Goal: Task Accomplishment & Management: Manage account settings

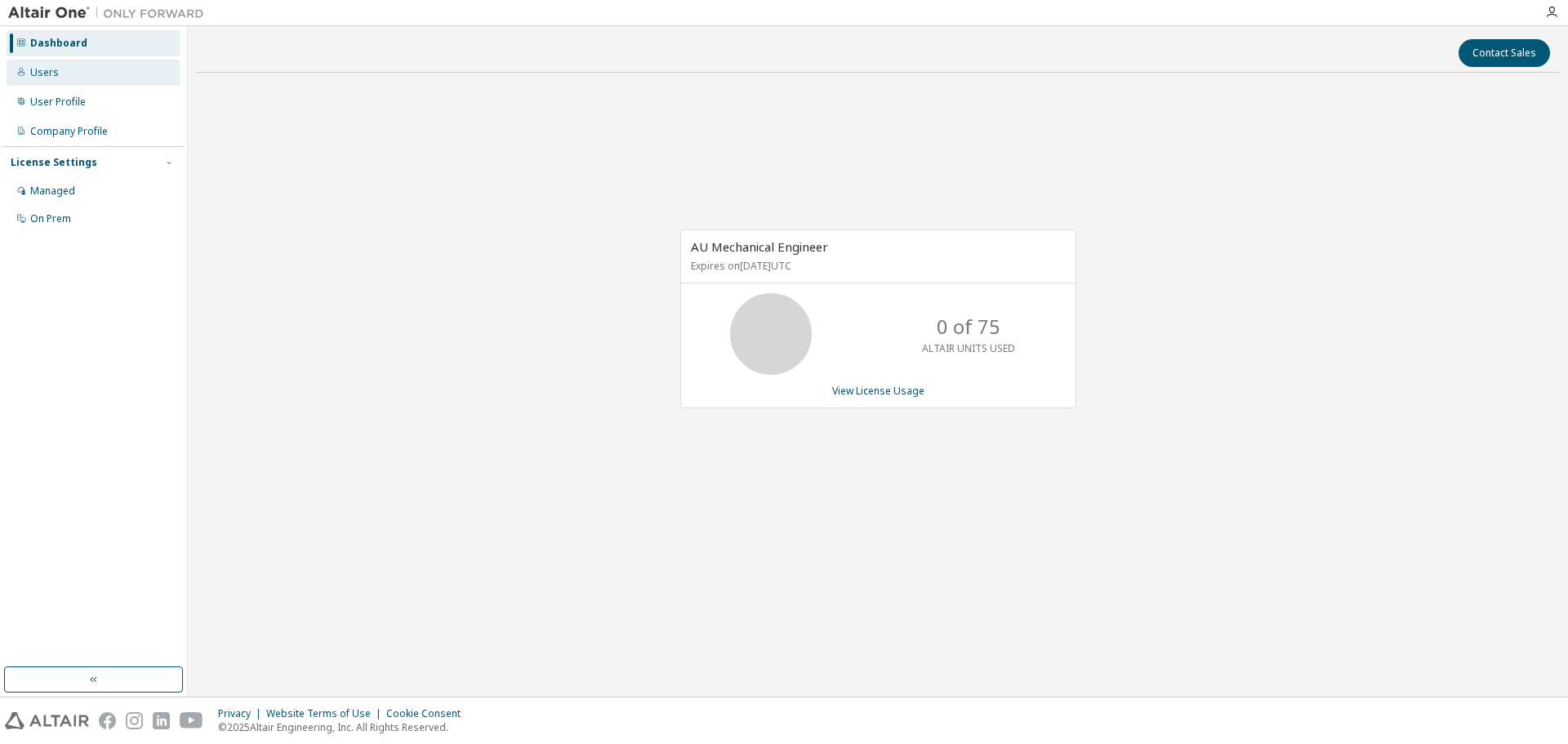
click at [99, 84] on div "Users" at bounding box center [93, 72] width 174 height 26
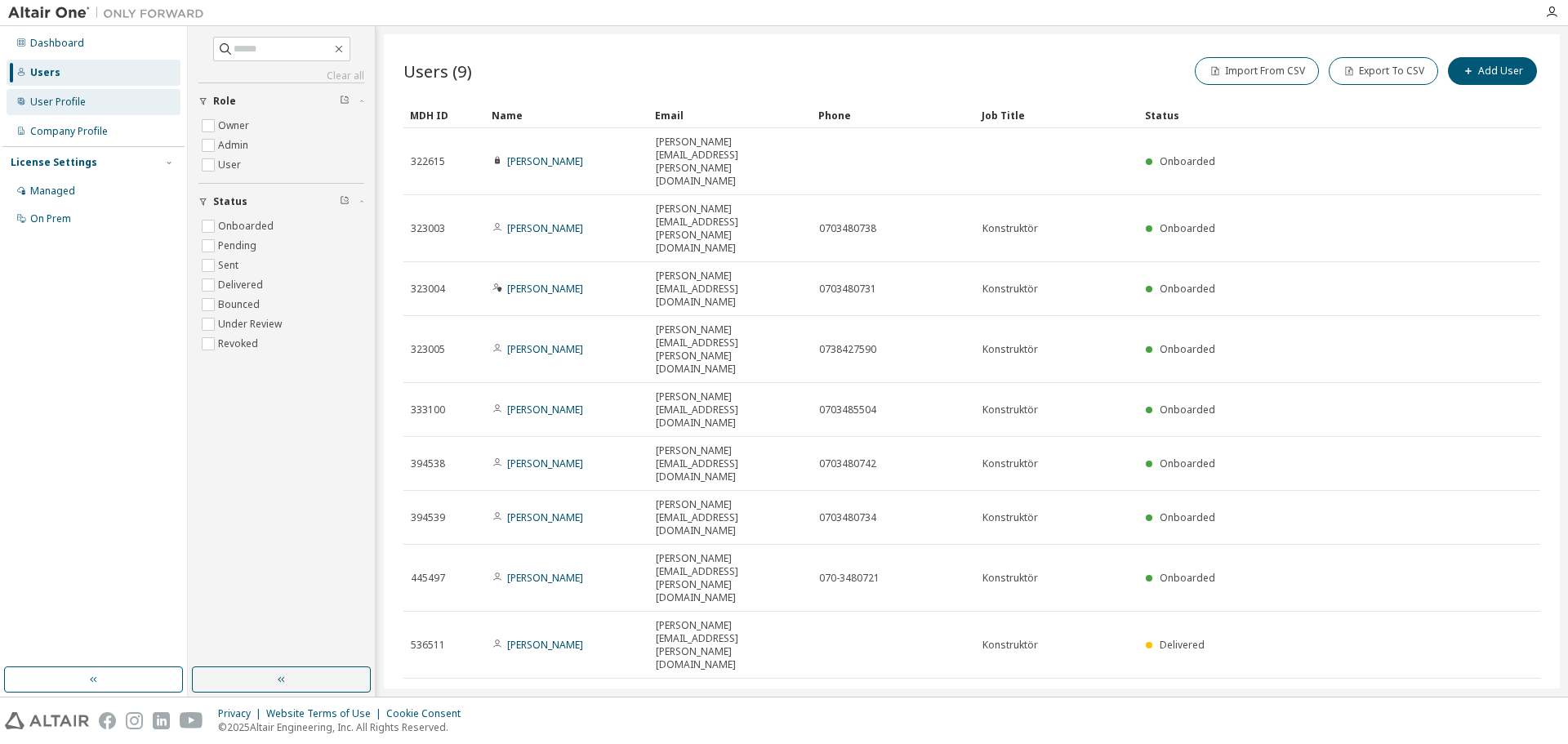
click at [85, 104] on div "User Profile" at bounding box center [93, 102] width 174 height 26
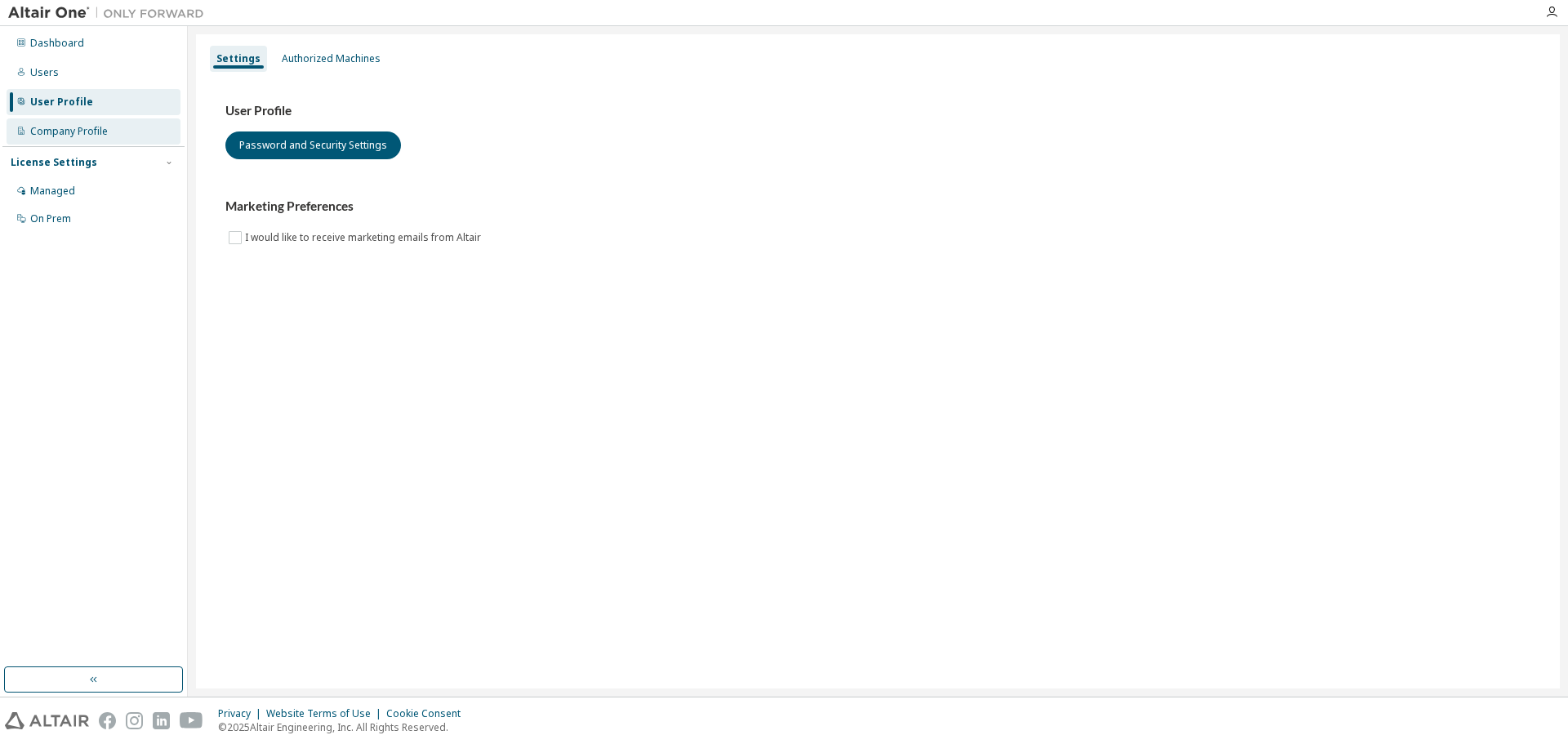
click at [113, 138] on div "Company Profile" at bounding box center [93, 131] width 174 height 26
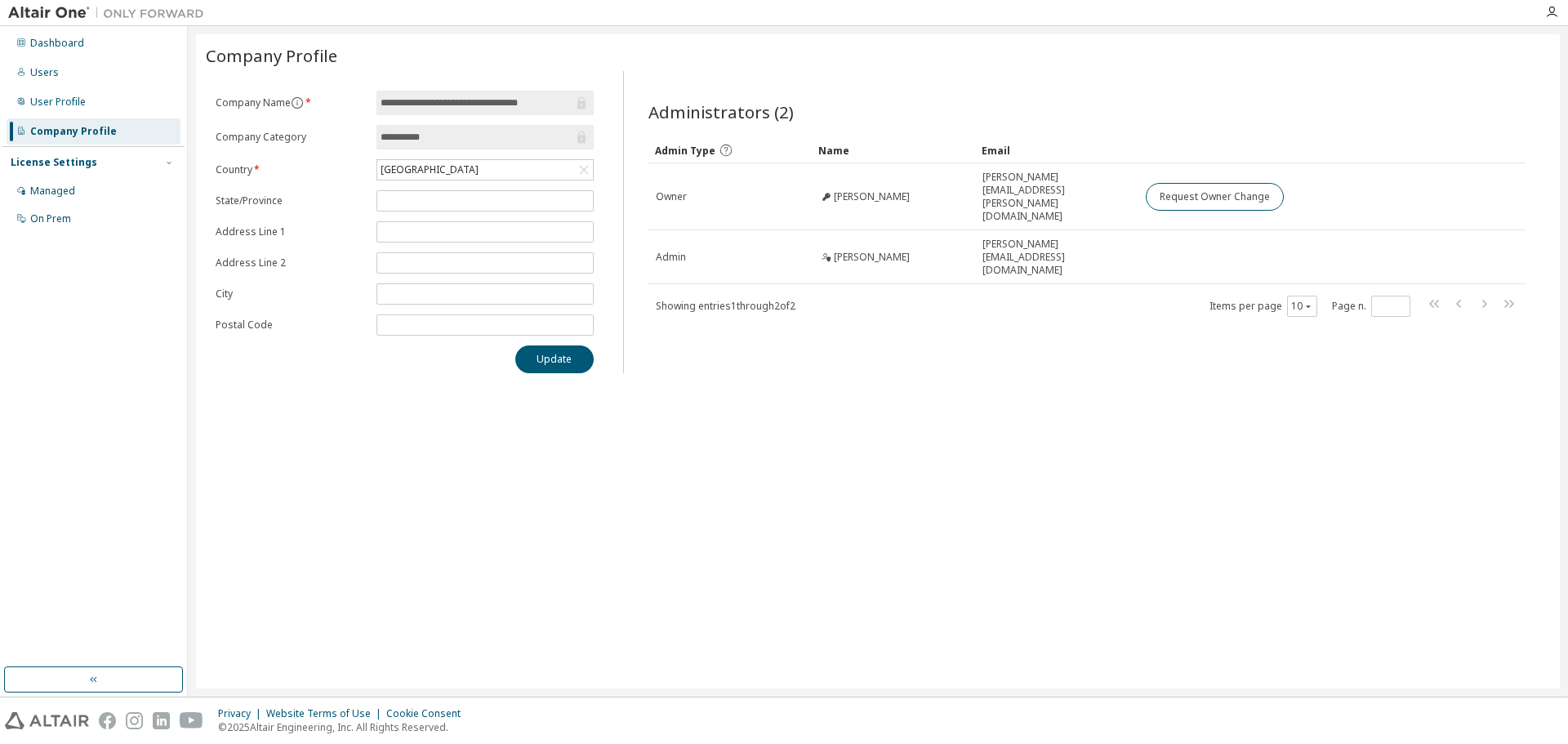
click at [78, 161] on div "License Settings" at bounding box center [54, 162] width 87 height 13
click at [64, 190] on div "Managed" at bounding box center [52, 191] width 45 height 13
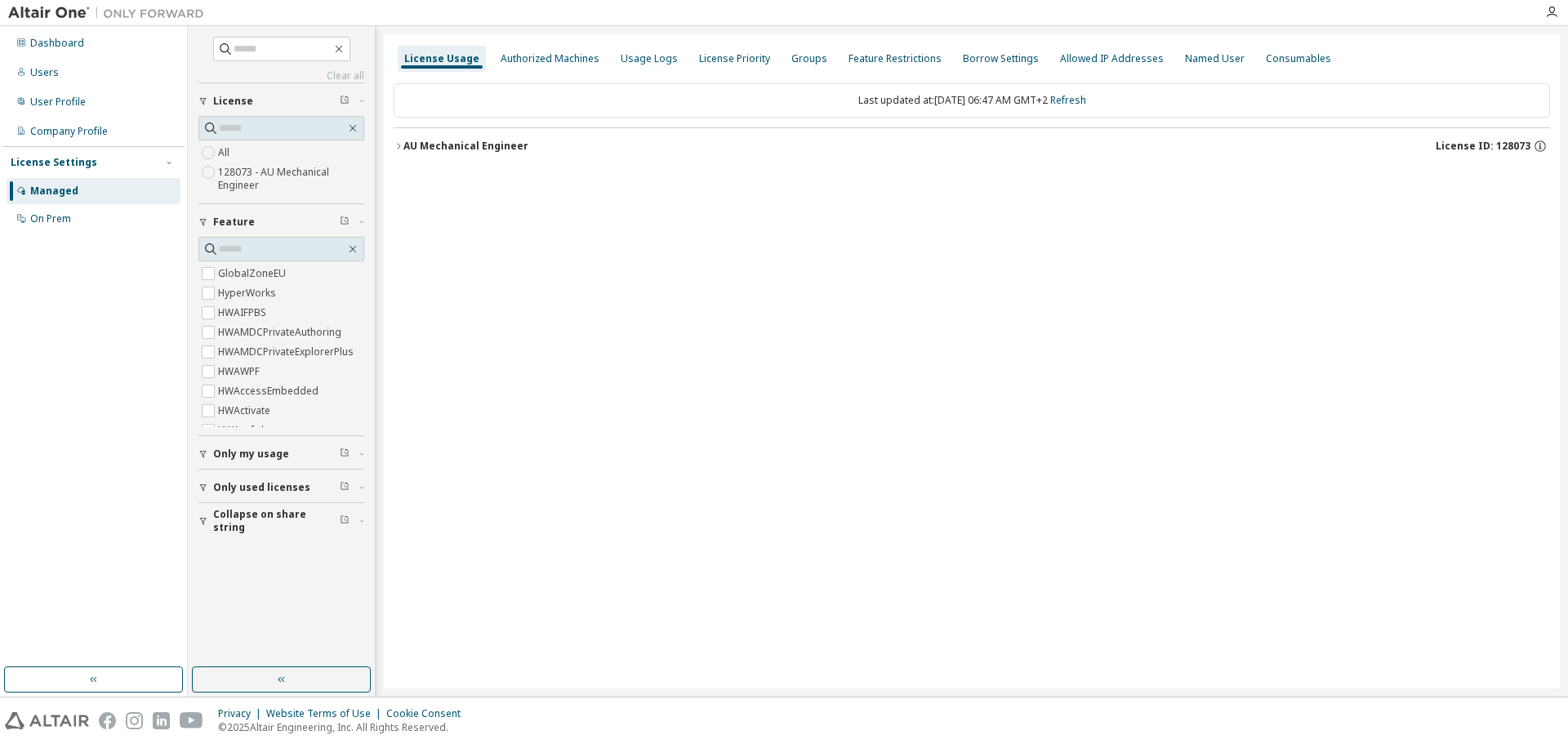
click at [277, 175] on label "128073 - AU Mechanical Engineer" at bounding box center [291, 178] width 146 height 32
click at [401, 151] on icon "button" at bounding box center [399, 146] width 10 height 10
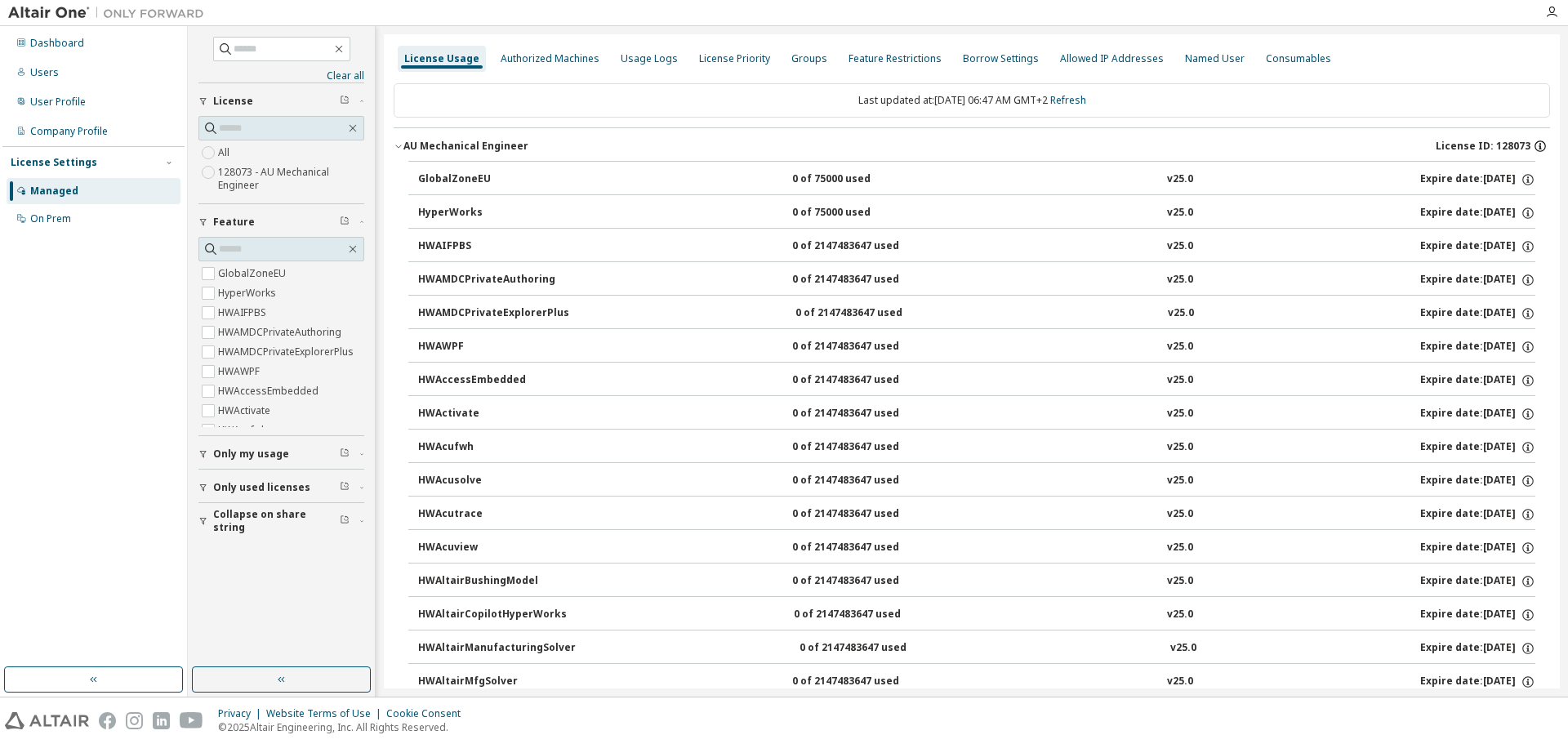
click at [1533, 148] on icon "button" at bounding box center [1541, 146] width 15 height 15
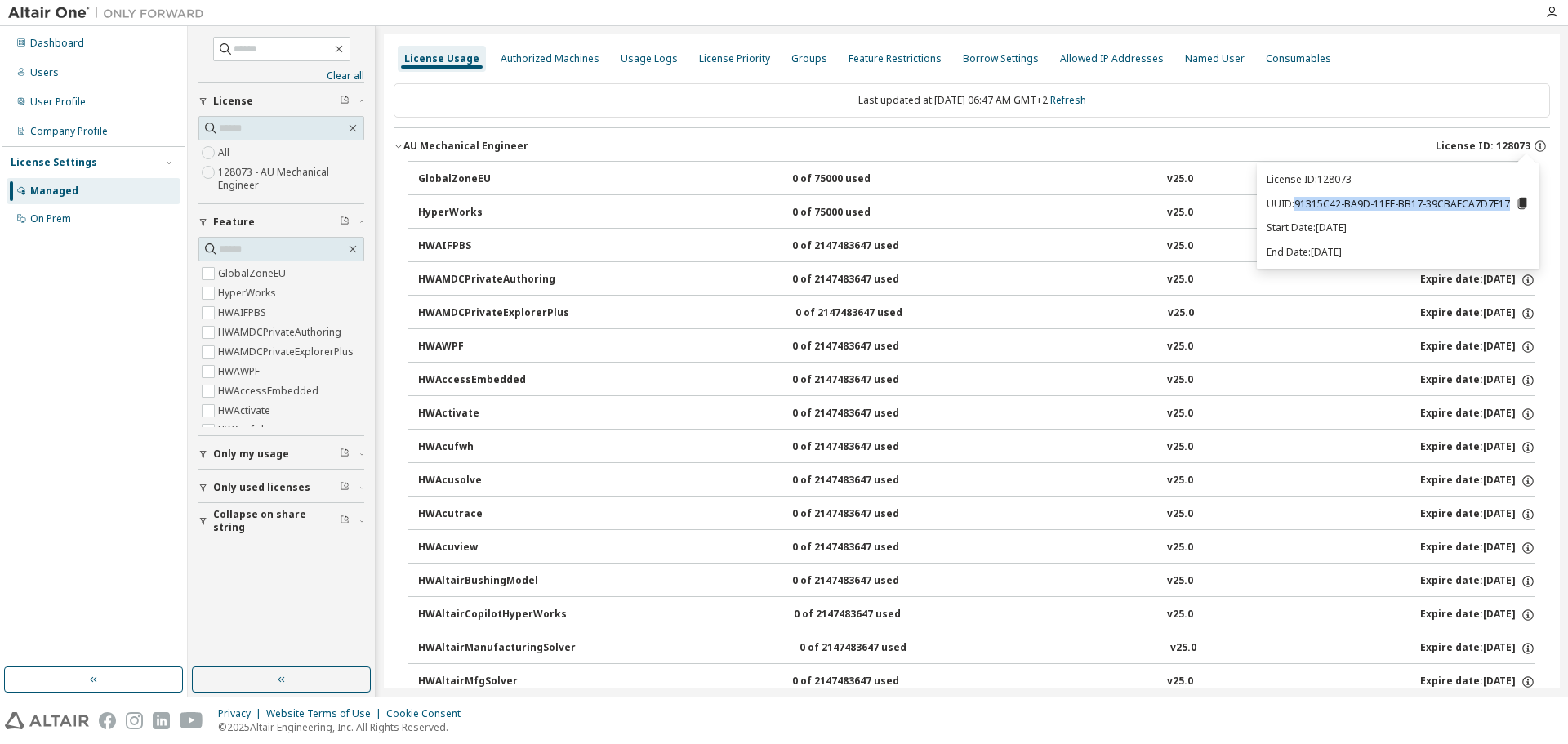
drag, startPoint x: 1298, startPoint y: 201, endPoint x: 1510, endPoint y: 201, distance: 212.0
click at [1510, 201] on p "UUID: 91315C42-BA9D-11EF-BB17-39CBAECA7D7F17" at bounding box center [1398, 204] width 263 height 15
click at [1473, 212] on div "License ID: 128073 UUID: 91315C42-BA9D-11EF-BB17-39CBAECA7D7F17 Start Date: 202…" at bounding box center [1398, 215] width 283 height 106
drag, startPoint x: 1181, startPoint y: 391, endPoint x: 925, endPoint y: 559, distance: 306.2
click at [930, 555] on body "Dashboard Users User Profile Company Profile License Settings Managed On Prem C…" at bounding box center [784, 372] width 1568 height 744
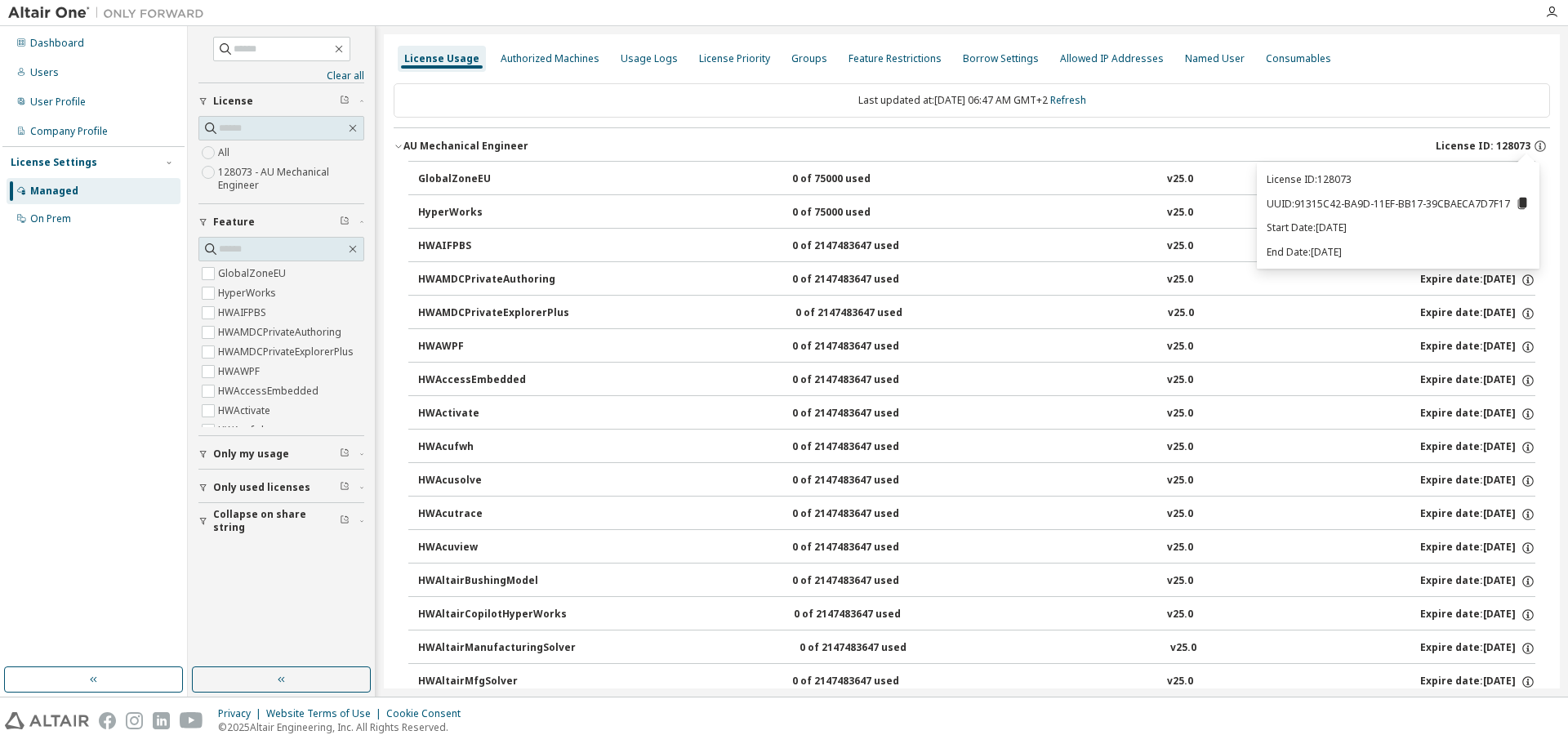
click at [1501, 227] on p "Start Date: 2024-12-14" at bounding box center [1398, 227] width 263 height 14
click at [1523, 201] on icon at bounding box center [1522, 203] width 9 height 12
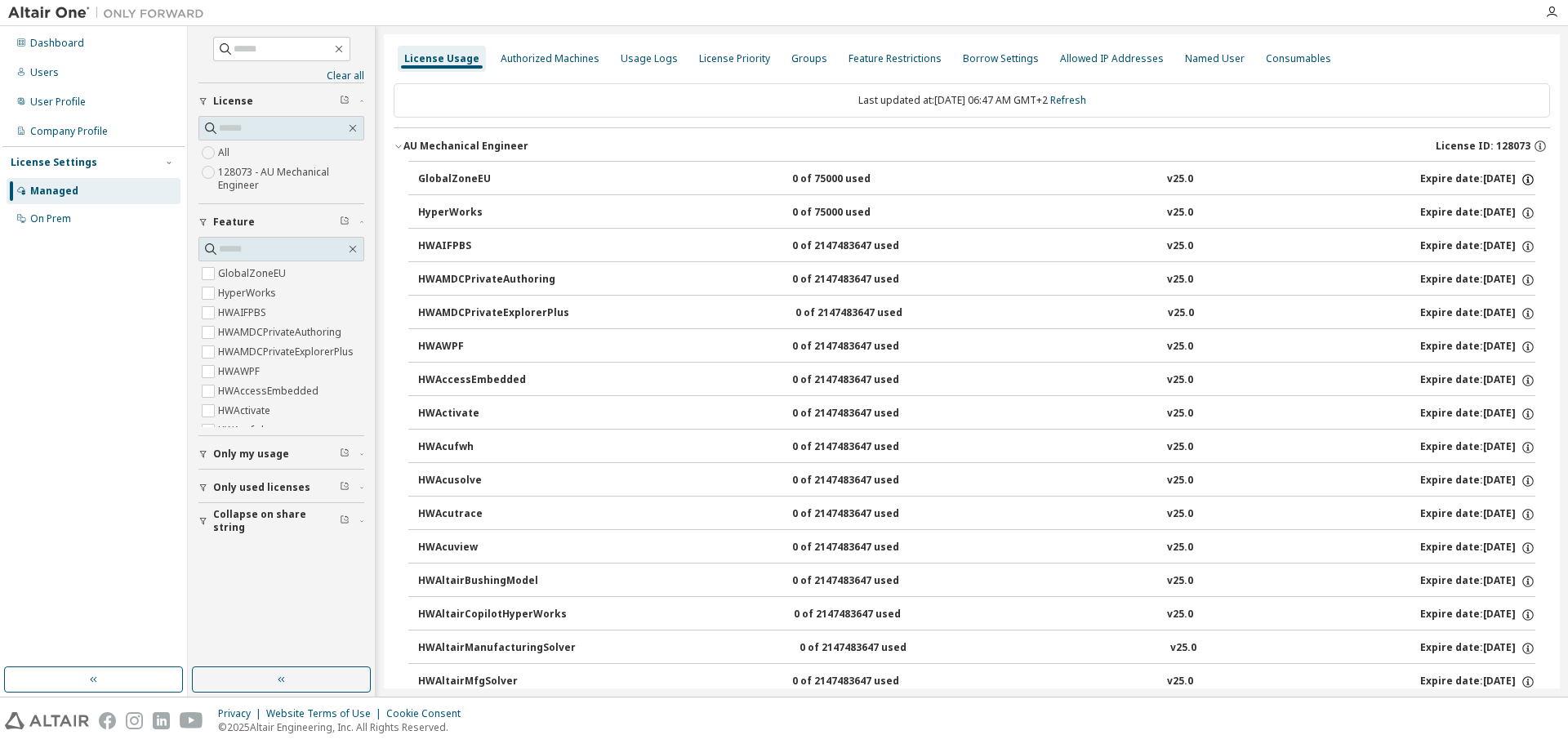
click at [1521, 179] on icon "button" at bounding box center [1528, 180] width 15 height 15
click at [1417, 107] on div "Last updated at: Fri 2025-09-12 06:47 AM GMT+2 Refresh" at bounding box center [972, 100] width 1157 height 34
click at [1281, 66] on div "Consumables" at bounding box center [1298, 58] width 78 height 26
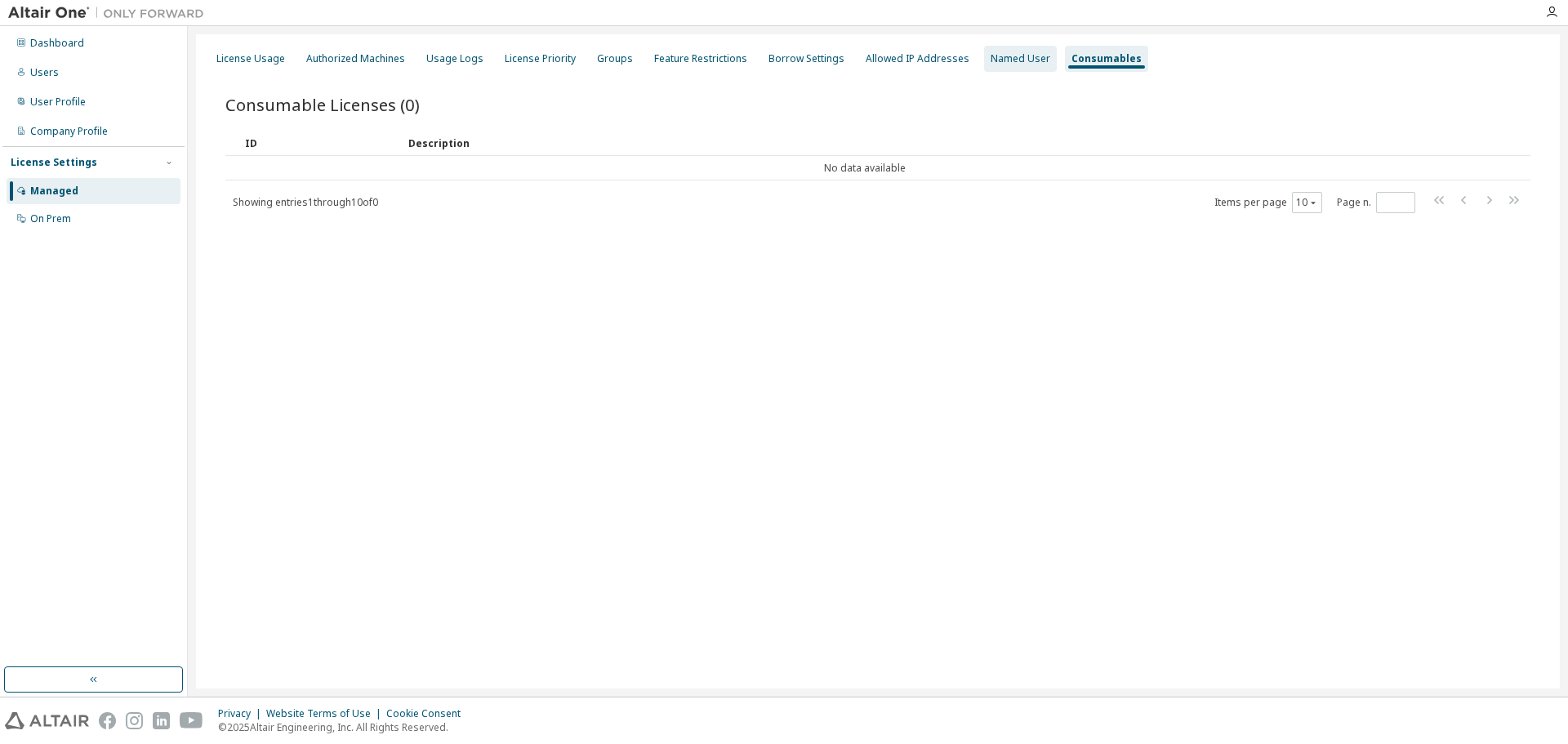
click at [990, 58] on div "Named User" at bounding box center [1020, 59] width 60 height 13
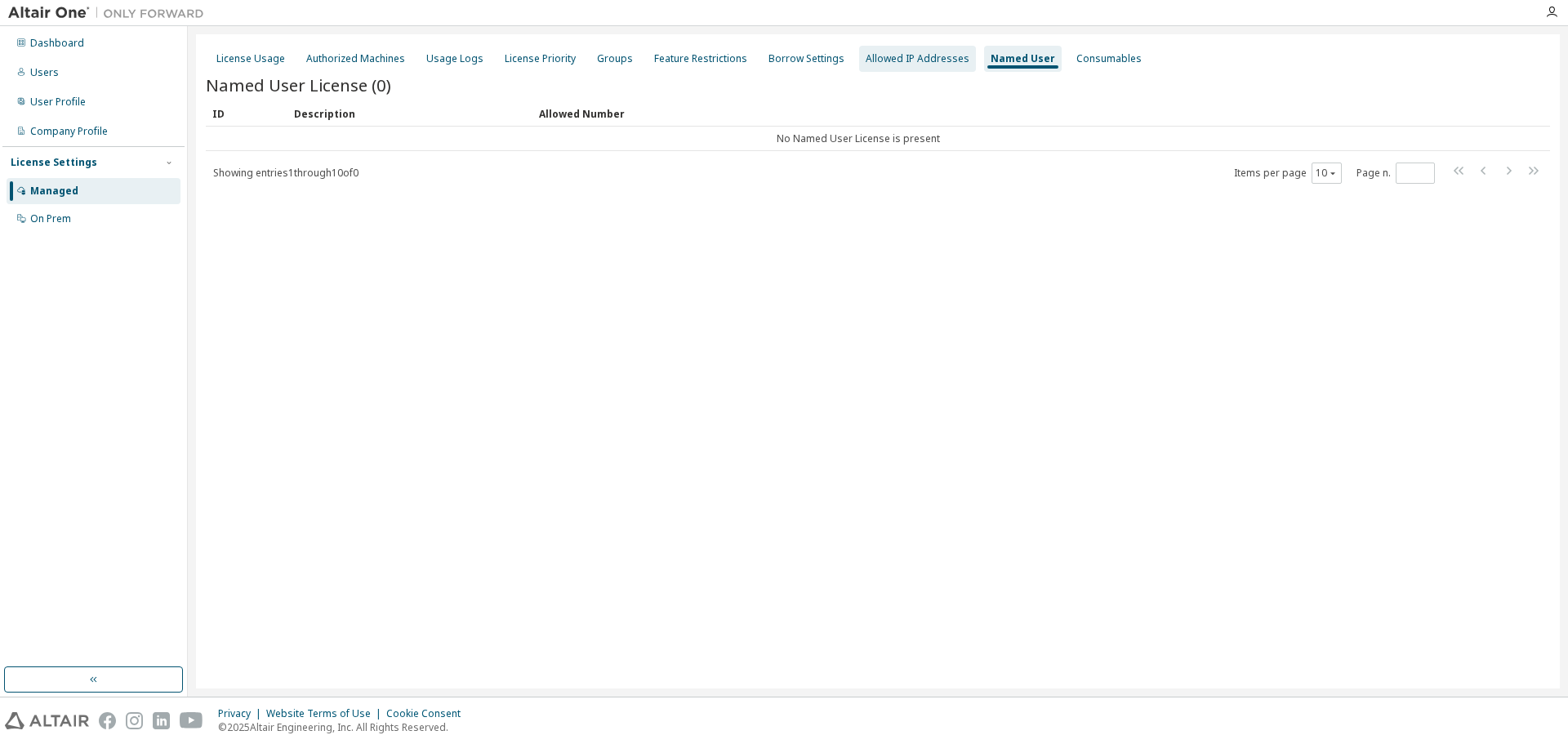
click at [876, 65] on div "Allowed IP Addresses" at bounding box center [917, 59] width 104 height 13
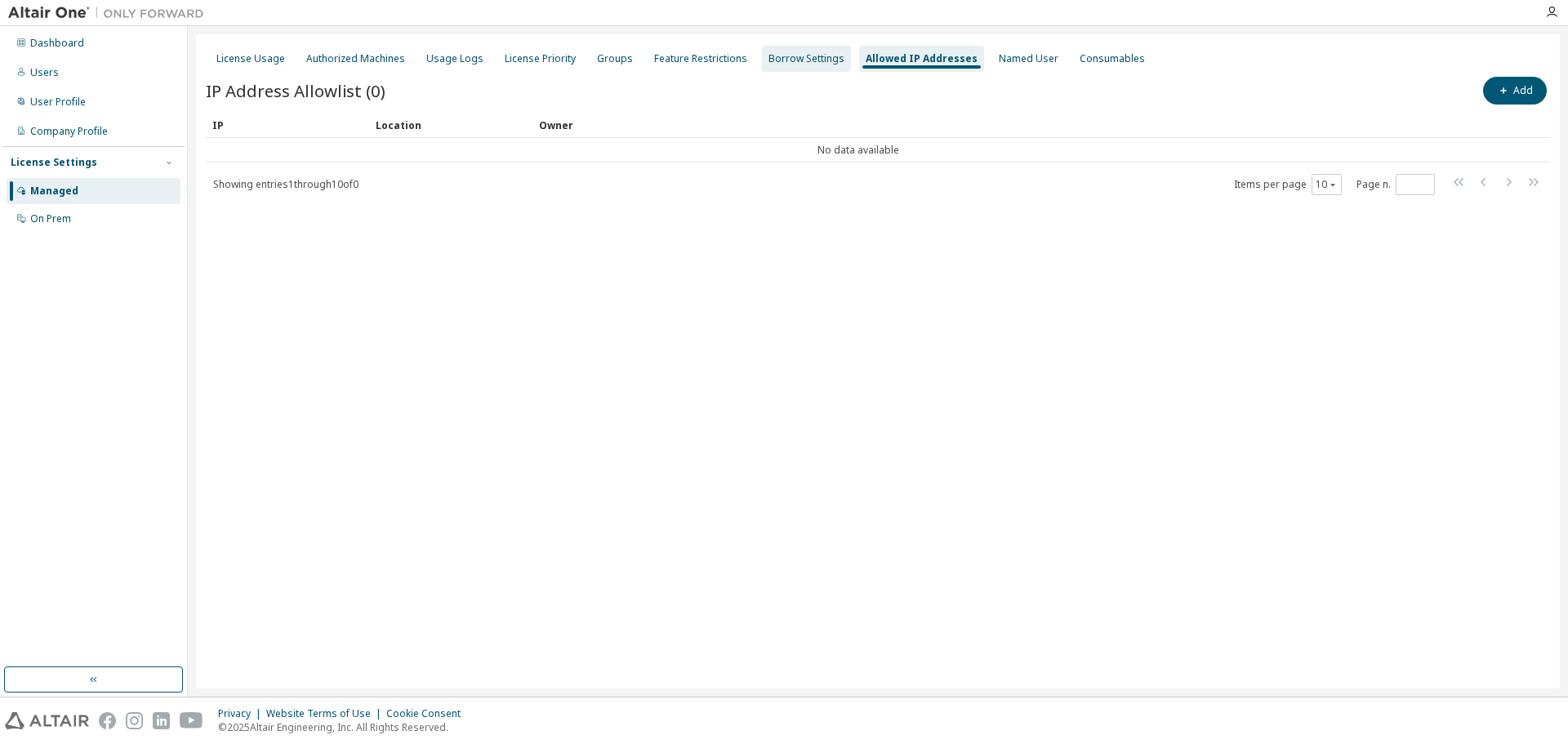
click at [806, 61] on div "Borrow Settings" at bounding box center [806, 59] width 76 height 13
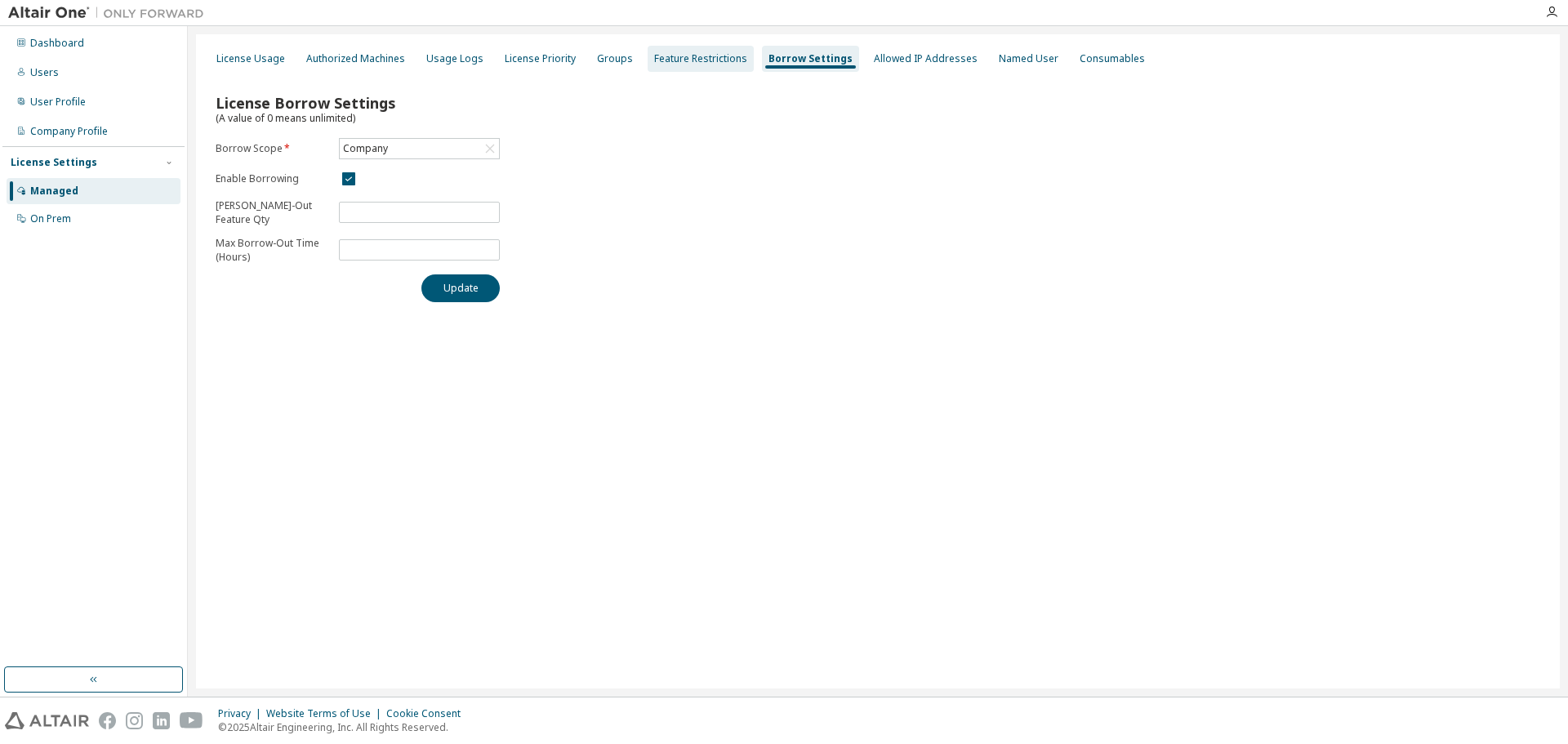
click at [697, 60] on div "Feature Restrictions" at bounding box center [701, 59] width 93 height 13
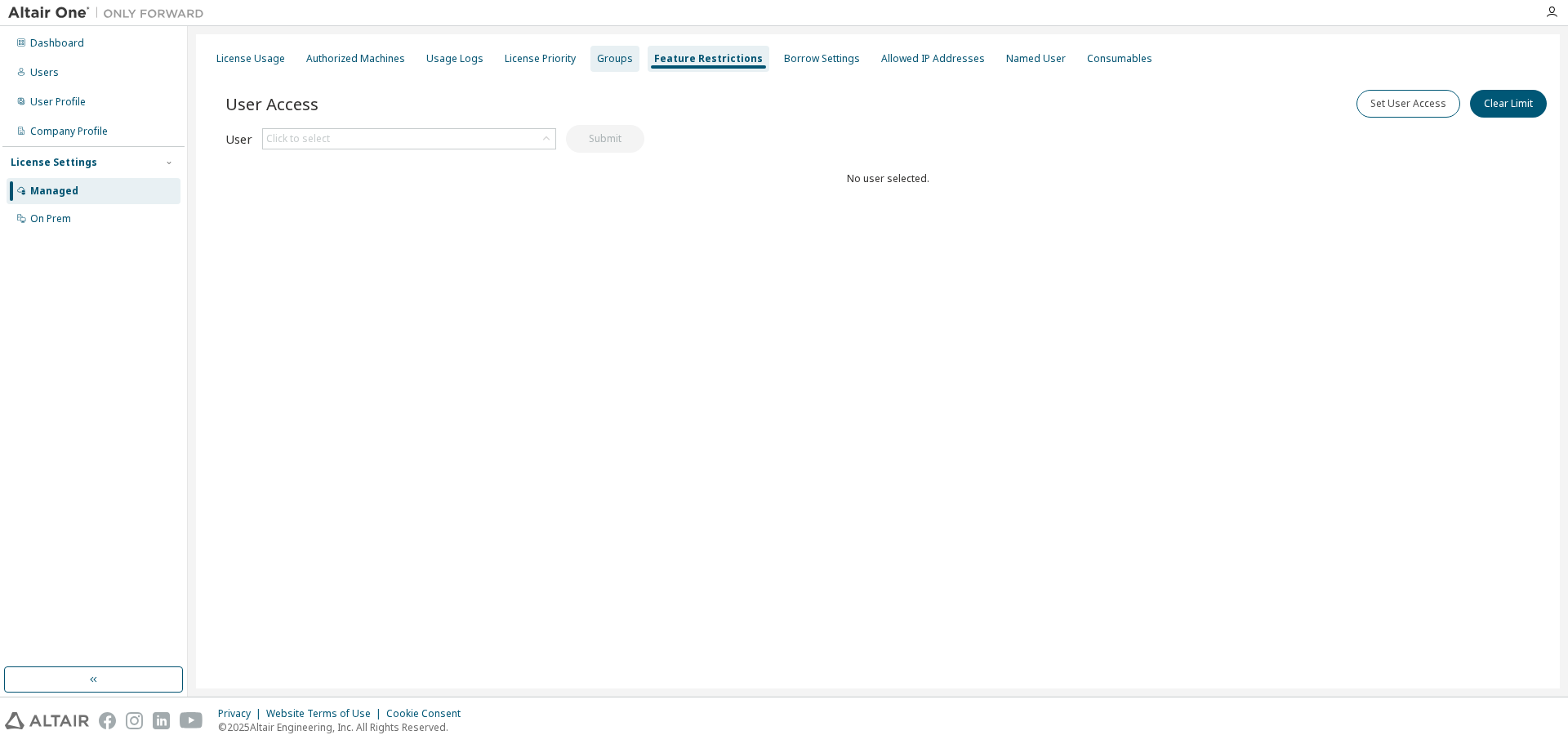
click at [600, 60] on div "Groups" at bounding box center [614, 59] width 36 height 13
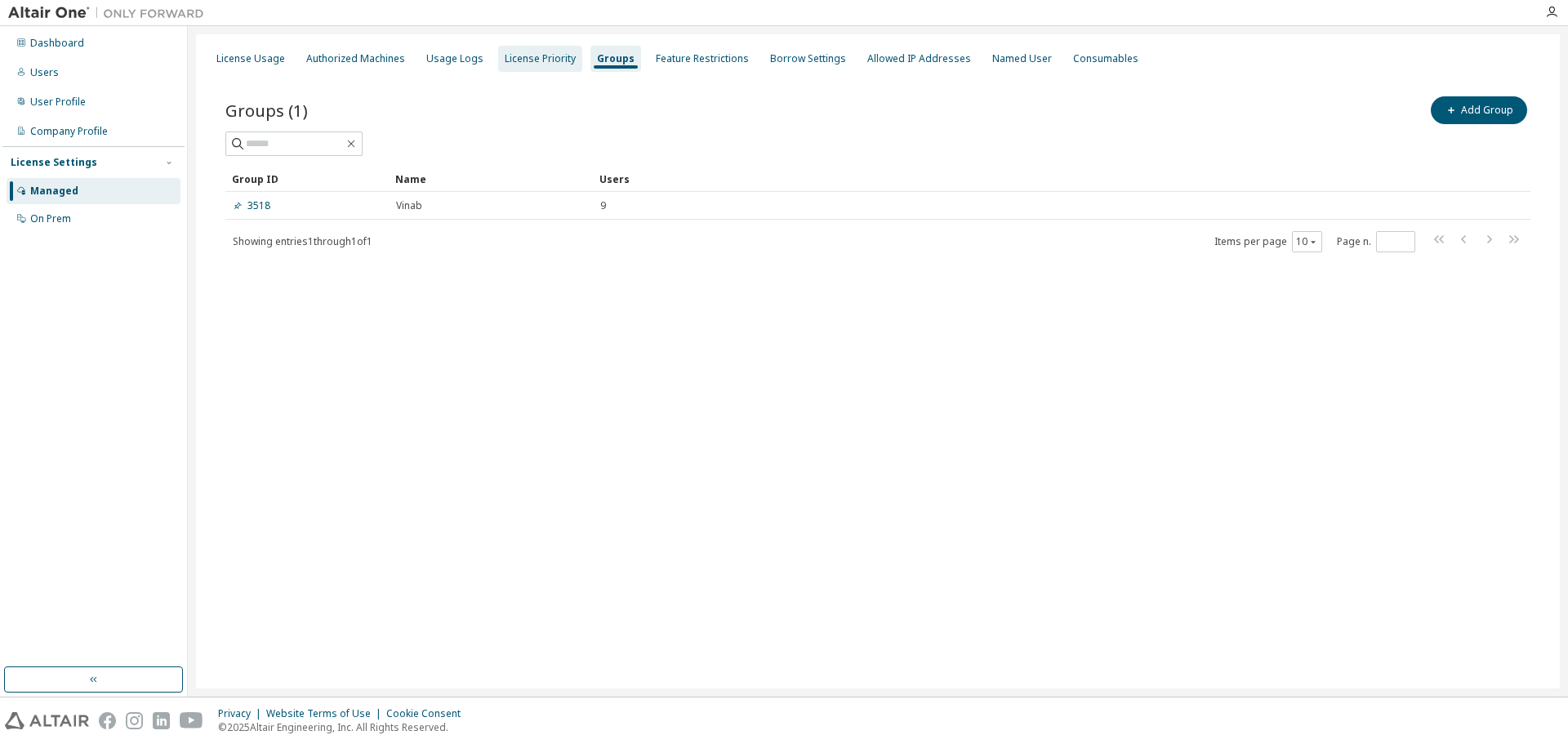
click at [513, 59] on div "License Priority" at bounding box center [539, 59] width 71 height 13
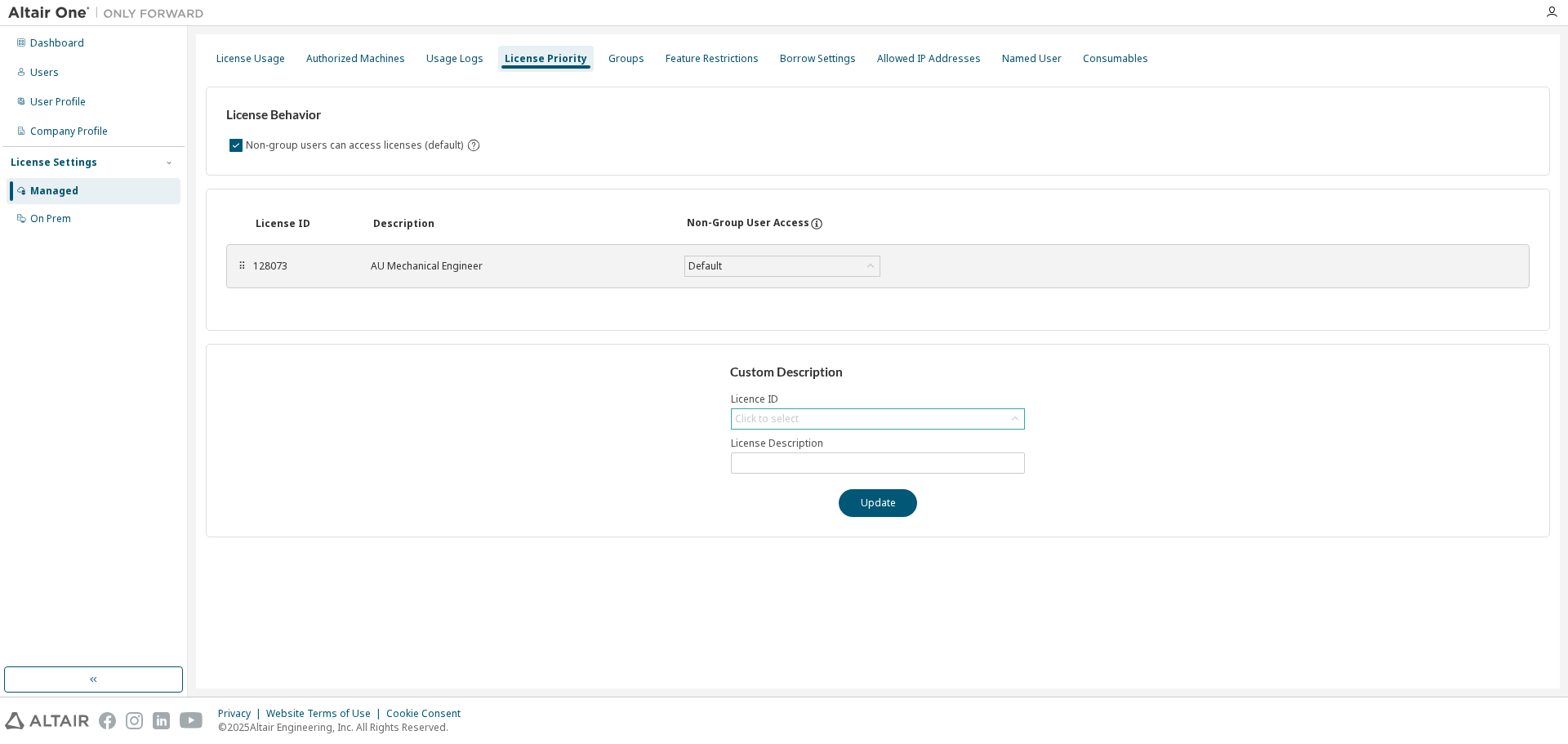
click at [1015, 420] on icon at bounding box center [1015, 419] width 17 height 17
click at [911, 459] on li "128073 - AU Mechanical Engineer" at bounding box center [876, 465] width 289 height 22
type input "**********"
click at [970, 380] on div "**********" at bounding box center [877, 440] width 1344 height 194
click at [864, 266] on icon at bounding box center [871, 266] width 17 height 17
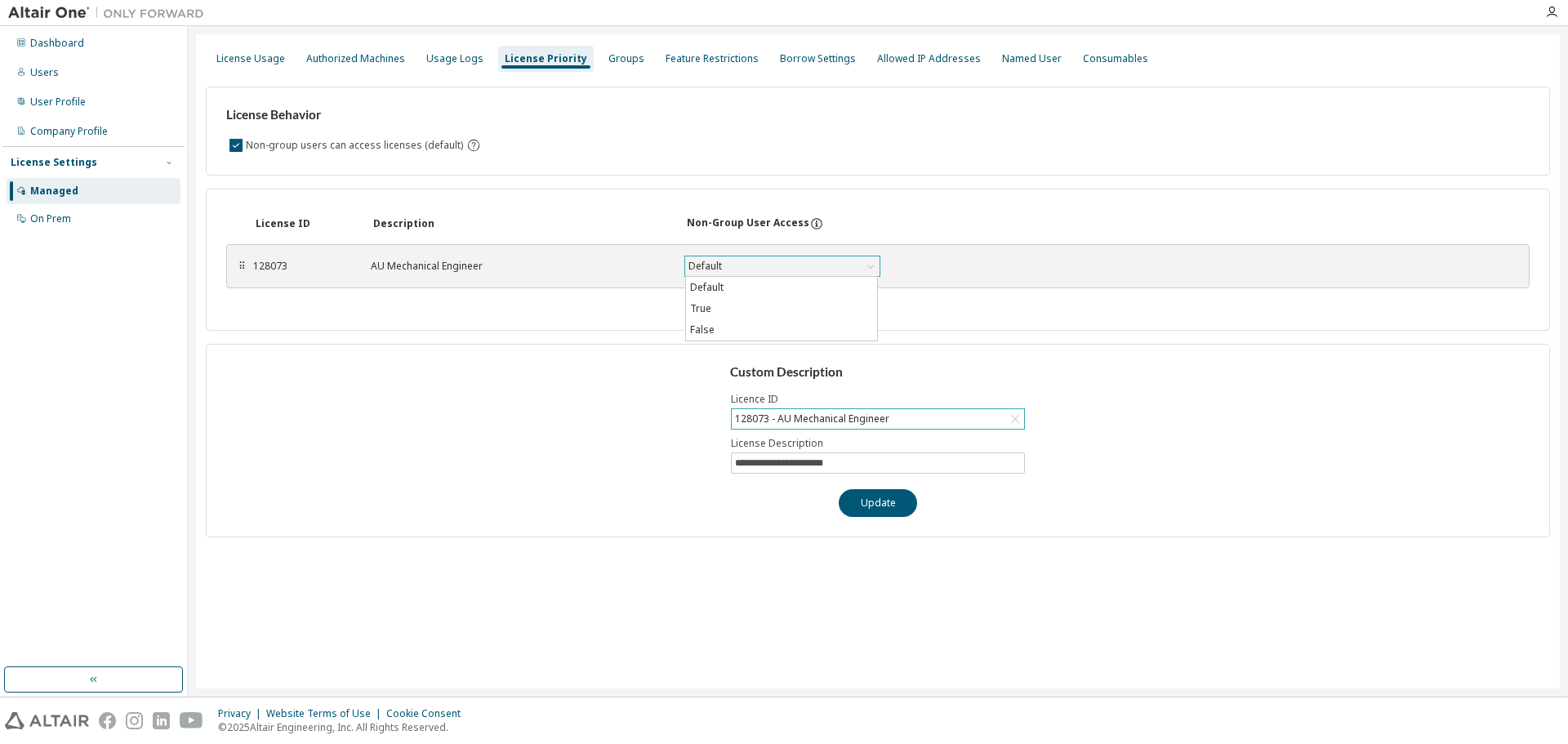
click at [864, 266] on icon at bounding box center [871, 266] width 17 height 17
click at [676, 187] on div "**********" at bounding box center [877, 305] width 1344 height 464
click at [463, 53] on div "Usage Logs" at bounding box center [454, 59] width 57 height 13
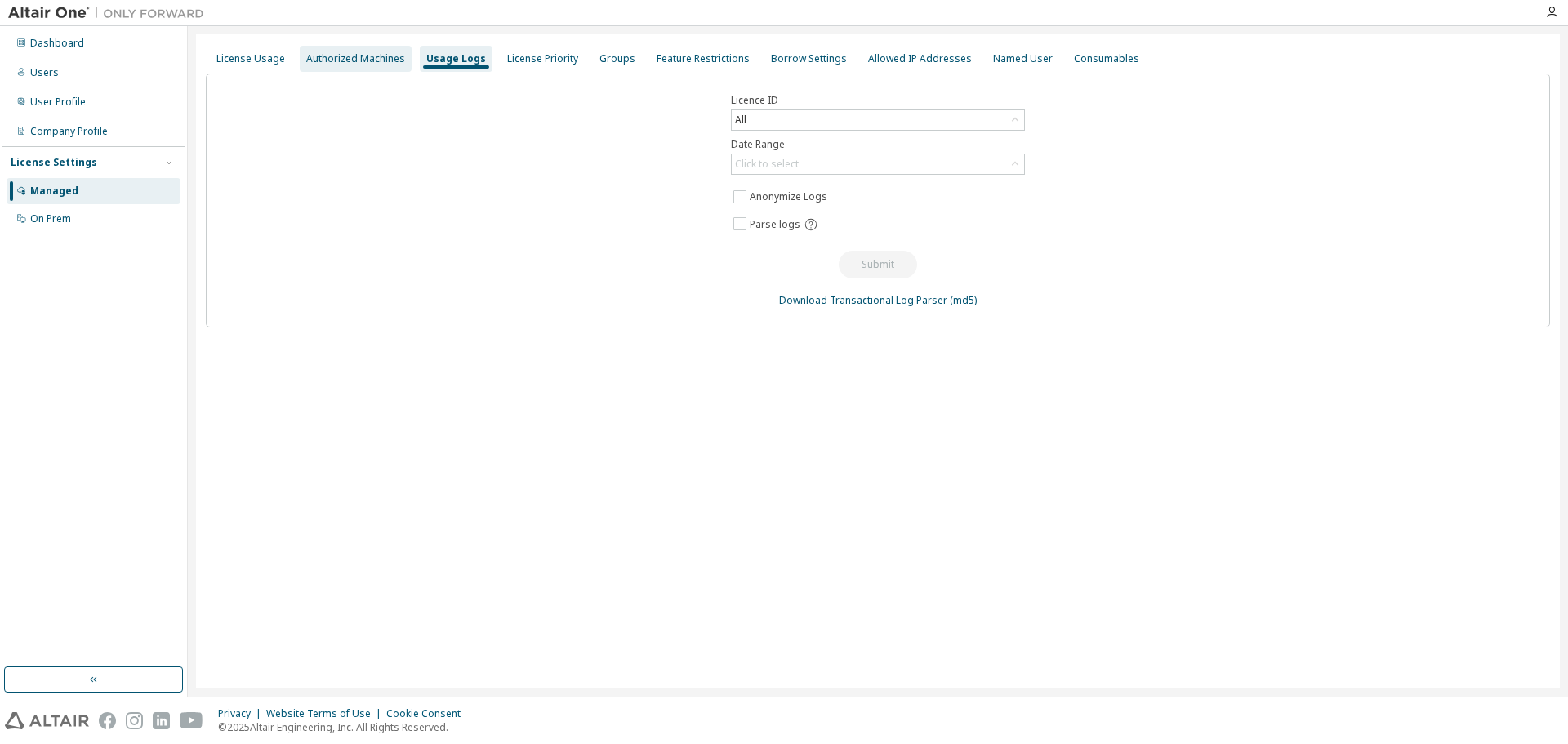
click at [381, 59] on div "Authorized Machines" at bounding box center [355, 59] width 99 height 13
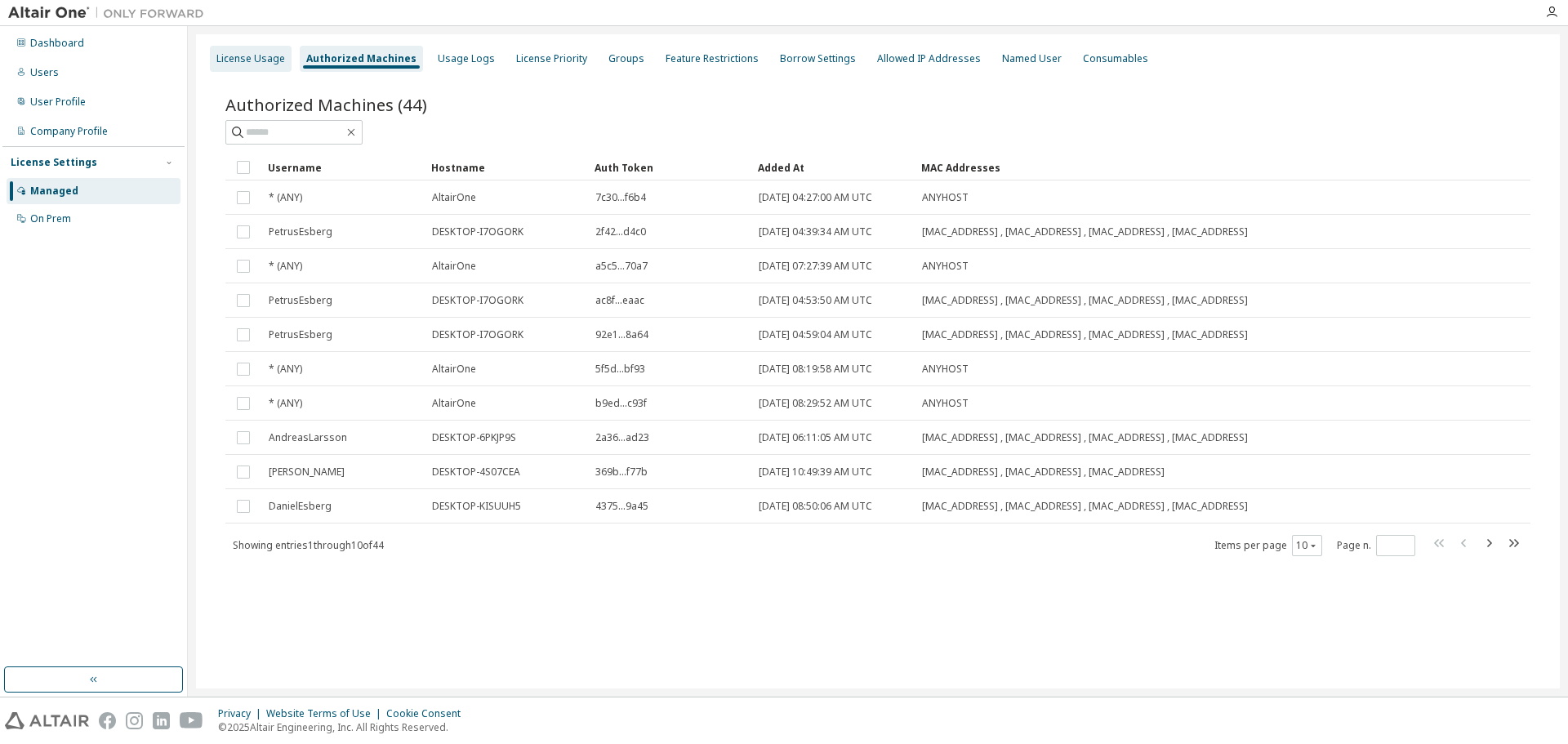
click at [249, 54] on div "License Usage" at bounding box center [251, 59] width 68 height 13
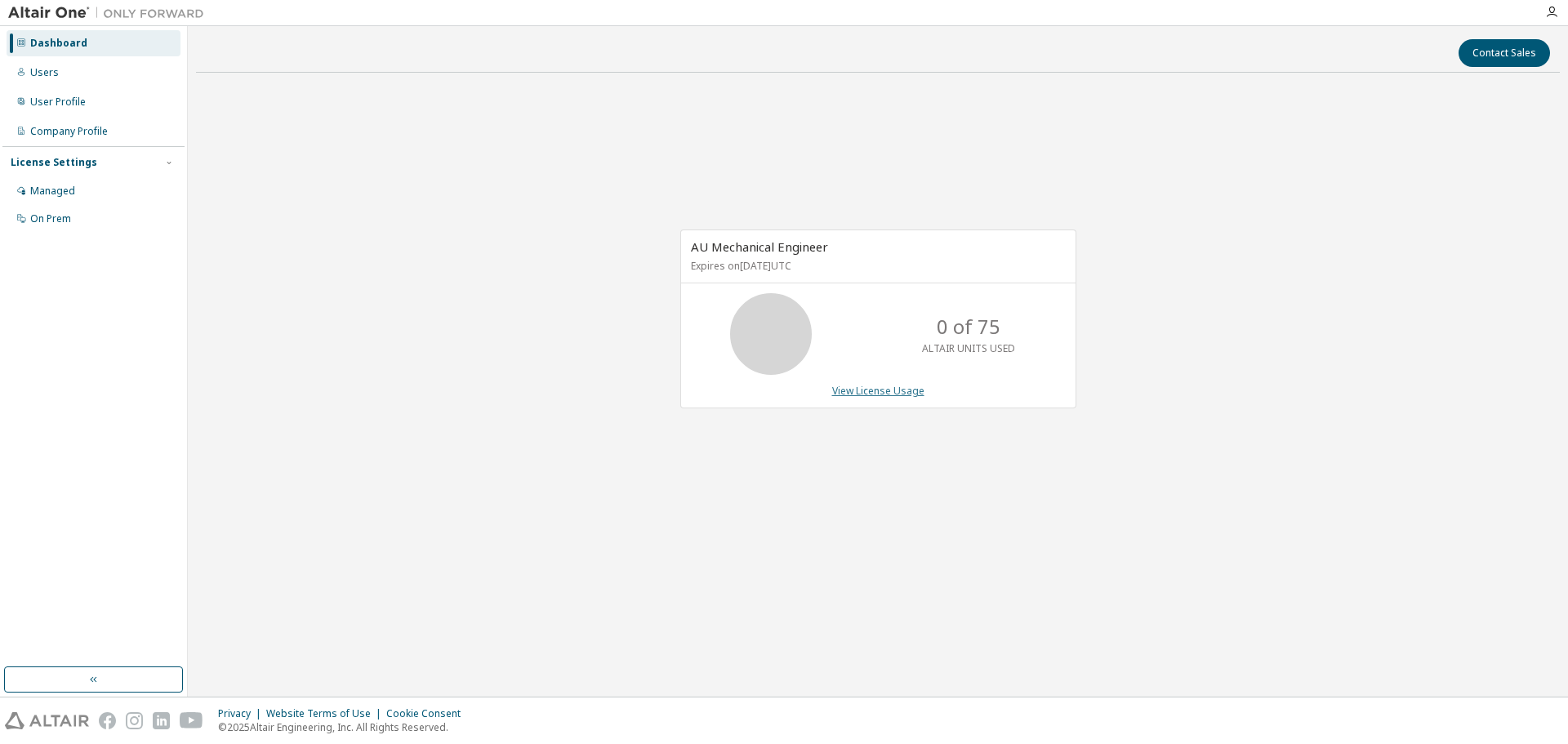
click at [854, 391] on link "View License Usage" at bounding box center [878, 390] width 92 height 14
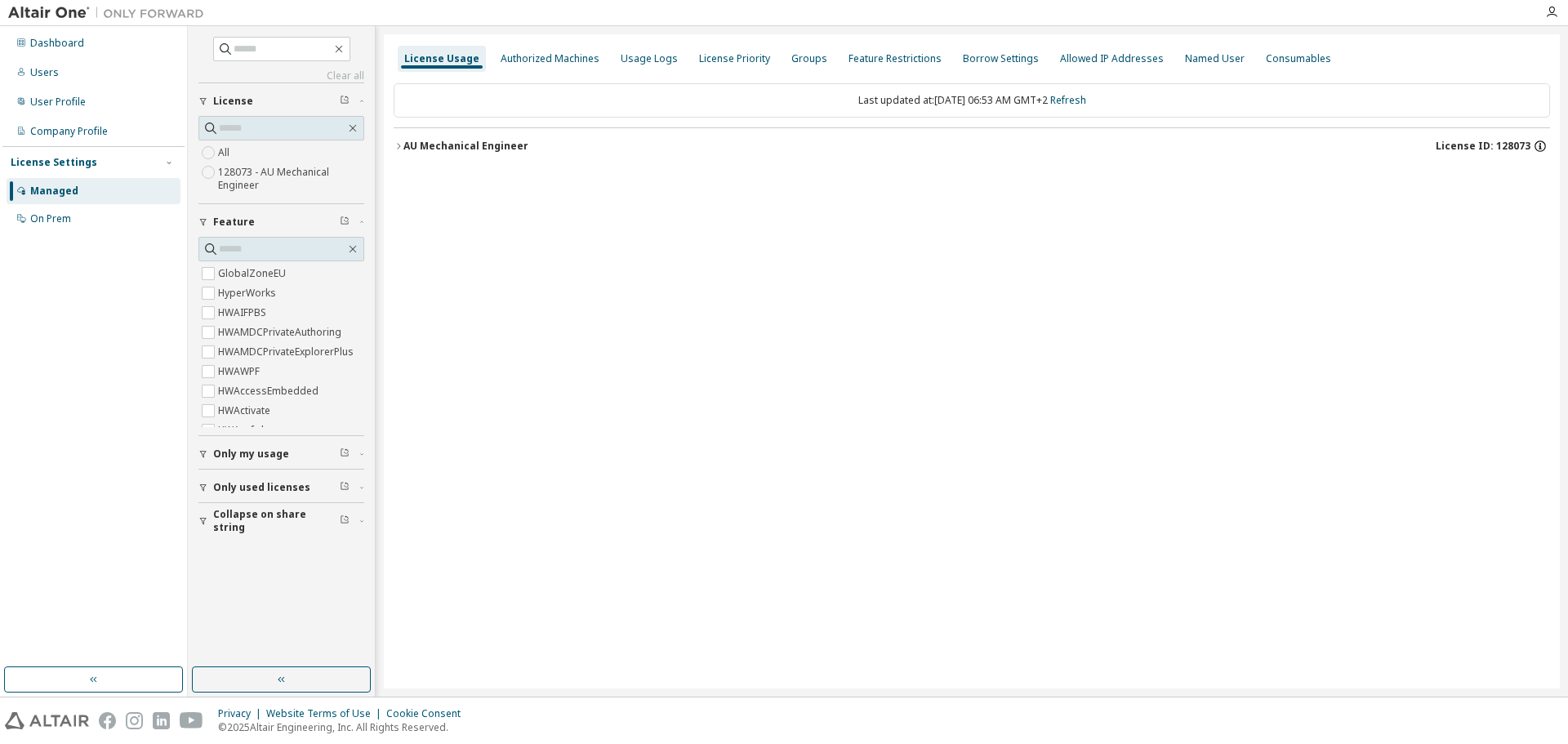
click at [1542, 150] on icon "button" at bounding box center [1541, 146] width 15 height 15
click at [399, 146] on icon "button" at bounding box center [399, 146] width 10 height 10
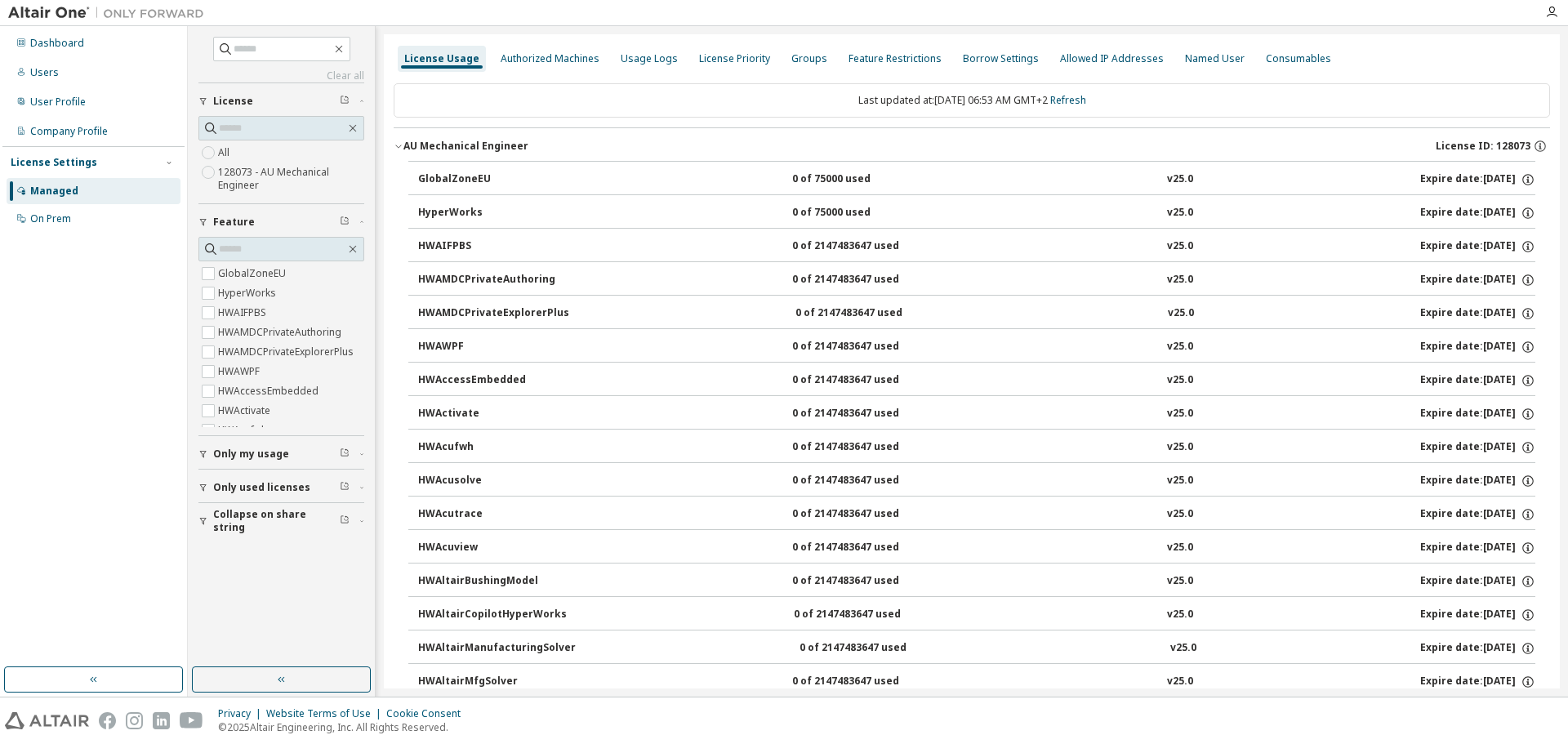
click at [399, 146] on icon "button" at bounding box center [399, 146] width 10 height 10
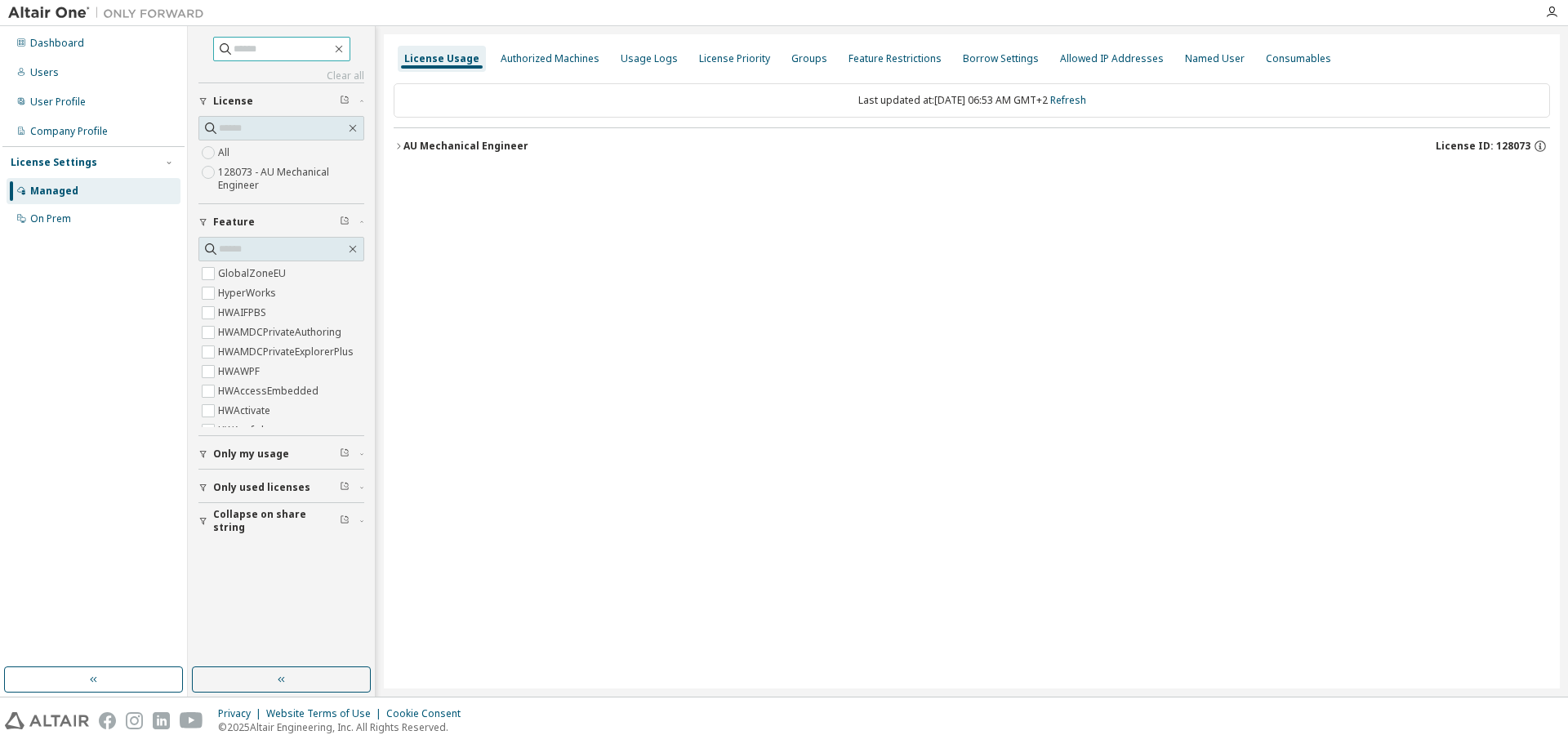
click at [277, 56] on input "text" at bounding box center [283, 49] width 98 height 17
type input "***"
drag, startPoint x: 259, startPoint y: 50, endPoint x: 211, endPoint y: 46, distance: 48.2
click at [213, 46] on span "***" at bounding box center [281, 48] width 137 height 24
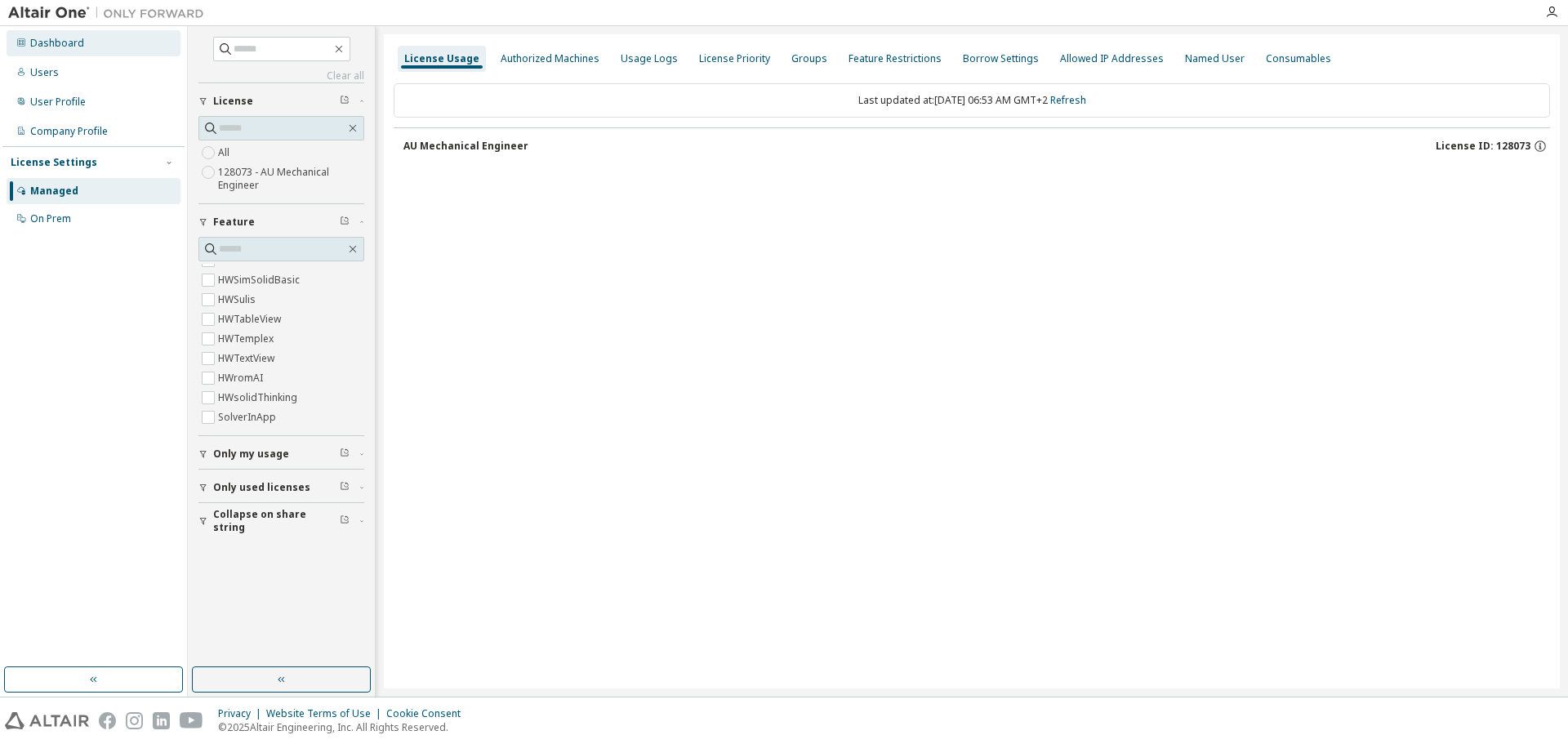
click at [52, 47] on div "Dashboard" at bounding box center [57, 43] width 54 height 13
